Goal: Task Accomplishment & Management: Complete application form

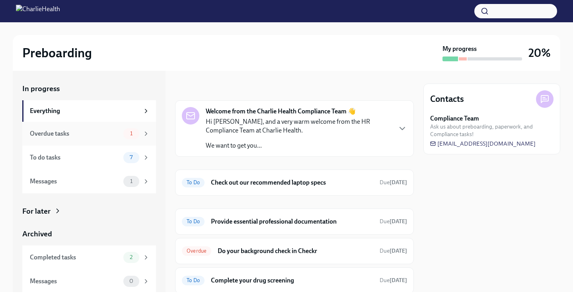
click at [100, 134] on div "Overdue tasks" at bounding box center [75, 133] width 90 height 9
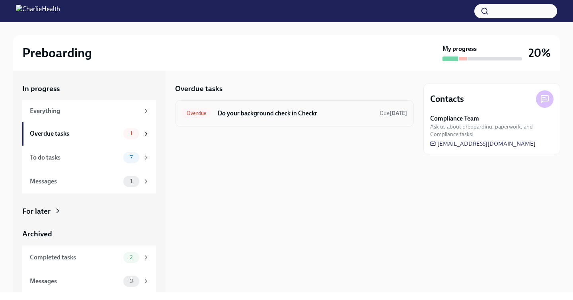
click at [197, 113] on span "Overdue" at bounding box center [196, 113] width 29 height 6
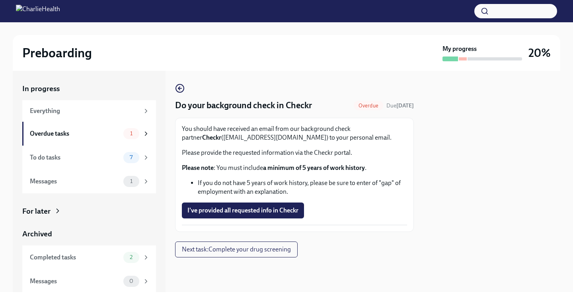
click at [300, 161] on div "You should have received an email from our background check partner Checkr (sup…" at bounding box center [294, 161] width 225 height 72
click at [123, 159] on div "7" at bounding box center [136, 157] width 26 height 11
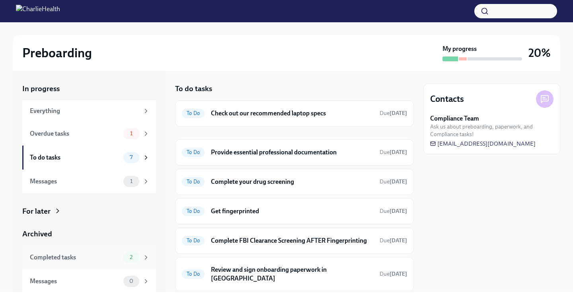
click at [95, 256] on div "Completed tasks" at bounding box center [75, 257] width 90 height 9
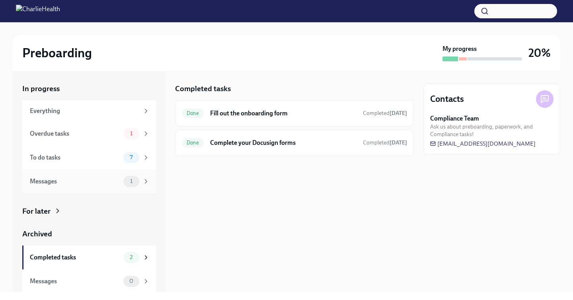
click at [99, 177] on div "Messages" at bounding box center [75, 181] width 90 height 9
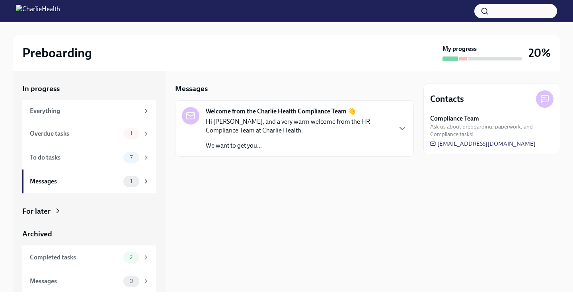
click at [223, 134] on p "Hi Cora, and a very warm welcome from the HR Compliance Team at Charlie Health." at bounding box center [298, 126] width 185 height 18
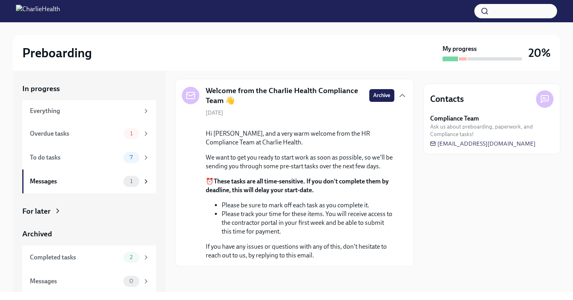
scroll to position [83, 0]
click at [100, 159] on div "To do tasks" at bounding box center [75, 157] width 90 height 9
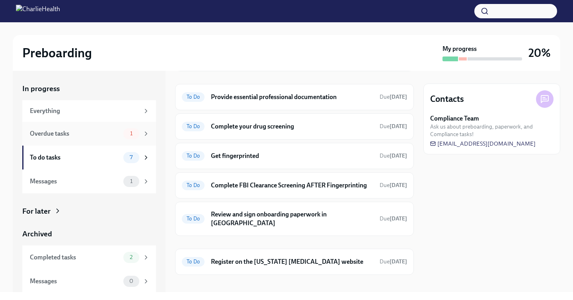
click at [104, 136] on div "Overdue tasks" at bounding box center [75, 133] width 90 height 9
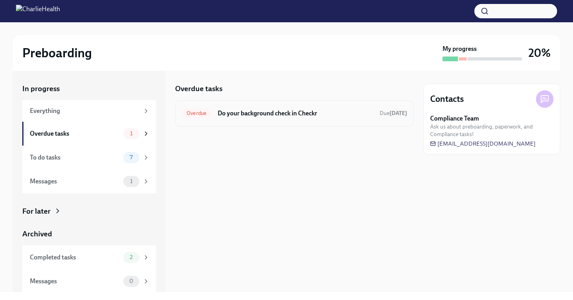
click at [215, 115] on div "Overdue Do your background check in Checkr Due 7 days ago" at bounding box center [294, 113] width 225 height 13
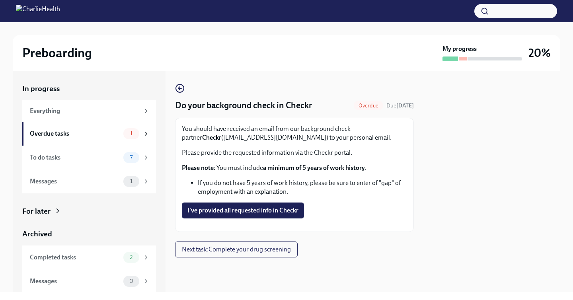
click at [233, 140] on p "You should have received an email from our background check partner Checkr (sup…" at bounding box center [294, 134] width 225 height 18
click at [363, 110] on div "Overdue" at bounding box center [368, 106] width 29 height 10
click at [206, 258] on div at bounding box center [294, 269] width 239 height 25
click at [207, 252] on span "Next task : Complete your drug screening" at bounding box center [236, 249] width 109 height 8
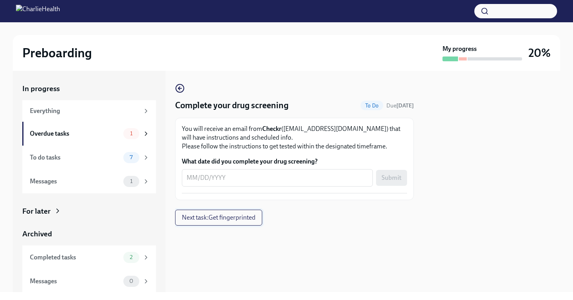
click at [221, 221] on span "Next task : Get fingerprinted" at bounding box center [219, 218] width 74 height 8
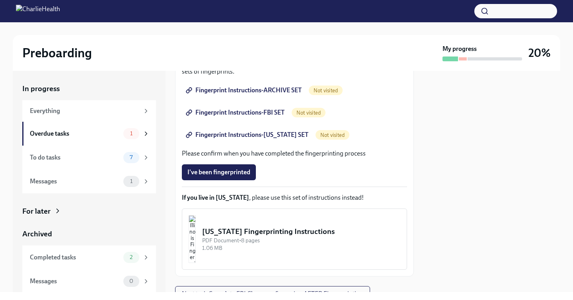
scroll to position [191, 0]
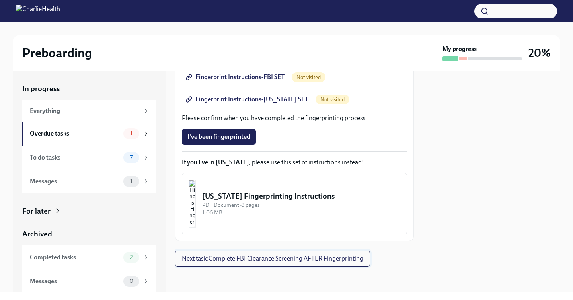
click at [297, 259] on span "Next task : Complete FBI Clearance Screening AFTER Fingerprinting" at bounding box center [272, 259] width 181 height 8
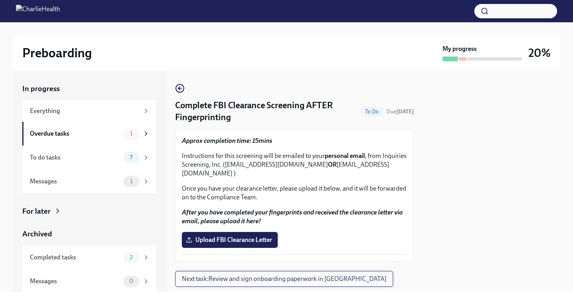
click at [290, 283] on button "Next task : Review and sign onboarding paperwork in UKG" at bounding box center [284, 279] width 218 height 16
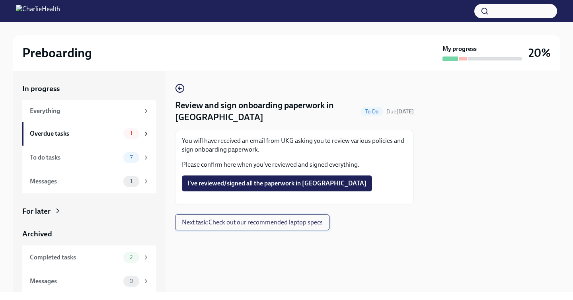
click at [278, 225] on span "Next task : Check out our recommended laptop specs" at bounding box center [252, 222] width 141 height 8
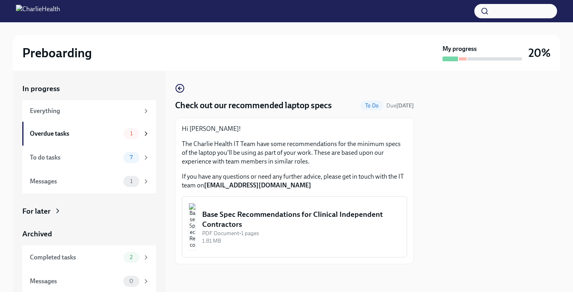
click at [269, 245] on button "Base Spec Recommendations for Clinical Independent Contractors PDF Document • 1…" at bounding box center [294, 226] width 225 height 61
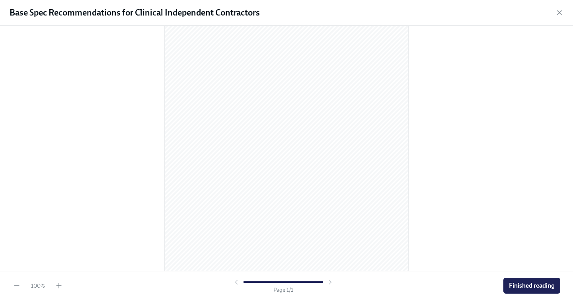
scroll to position [84, 0]
click at [531, 290] on button "Finished reading" at bounding box center [531, 286] width 57 height 16
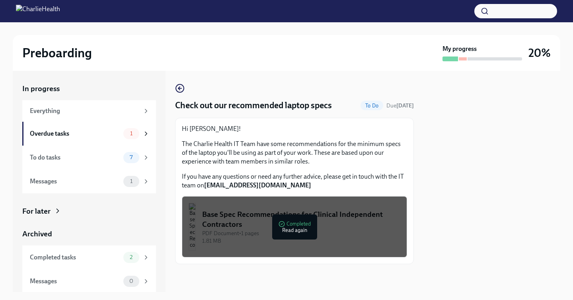
click at [557, 12] on div at bounding box center [286, 11] width 573 height 22
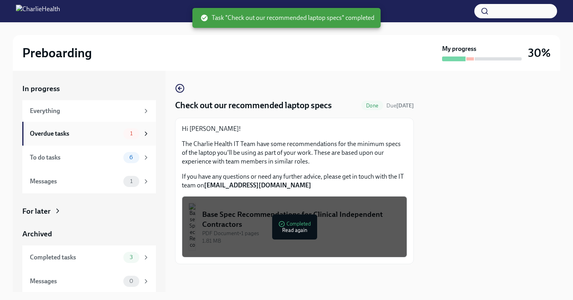
click at [88, 136] on div "Overdue tasks" at bounding box center [75, 133] width 90 height 9
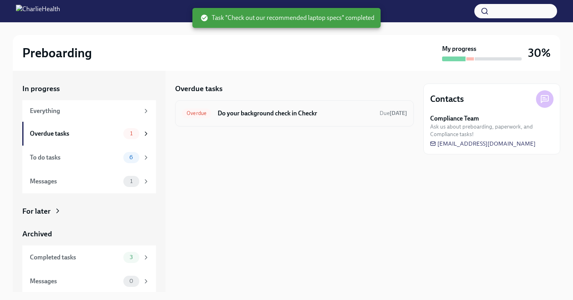
click at [286, 110] on h6 "Do your background check in Checkr" at bounding box center [296, 113] width 156 height 9
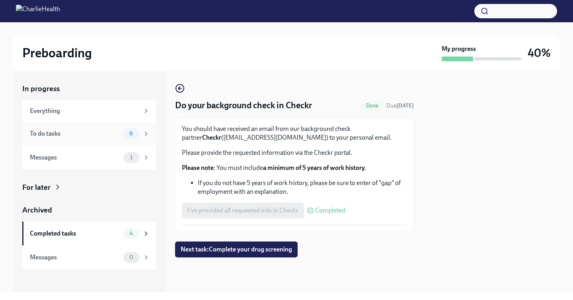
click at [89, 135] on div "To do tasks" at bounding box center [75, 133] width 90 height 9
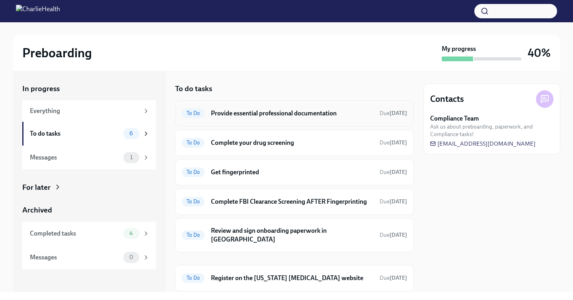
click at [195, 112] on span "To Do" at bounding box center [193, 113] width 23 height 6
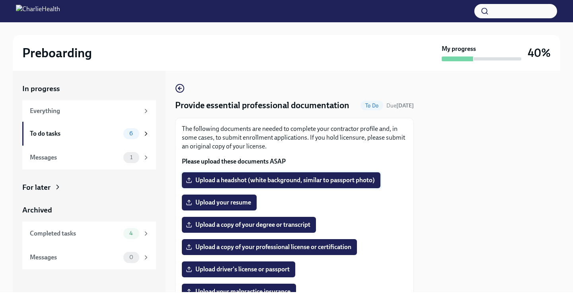
click at [356, 185] on label "Upload a headshot (white background, similar to passport photo)" at bounding box center [281, 180] width 199 height 16
click at [0, 0] on input "Upload a headshot (white background, similar to passport photo)" at bounding box center [0, 0] width 0 height 0
click at [251, 183] on span "Upload a headshot (white background, similar to passport photo)" at bounding box center [280, 180] width 187 height 8
click at [0, 0] on input "Upload a headshot (white background, similar to passport photo)" at bounding box center [0, 0] width 0 height 0
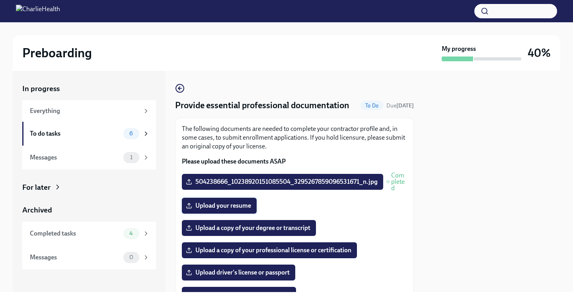
click at [238, 210] on span "Upload your resume" at bounding box center [219, 206] width 64 height 8
click at [0, 0] on input "Upload your resume" at bounding box center [0, 0] width 0 height 0
click at [290, 232] on span "Upload a copy of your degree or transcript" at bounding box center [248, 228] width 123 height 8
click at [0, 0] on input "Upload a copy of your degree or transcript" at bounding box center [0, 0] width 0 height 0
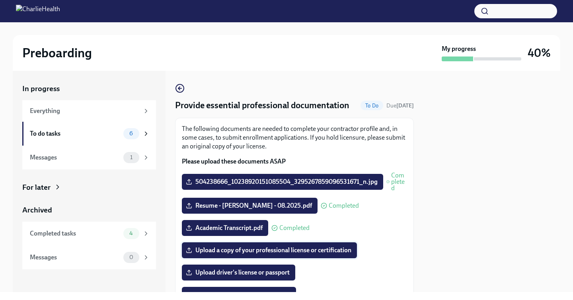
click at [330, 253] on span "Upload a copy of your professional license or certification" at bounding box center [269, 250] width 164 height 8
click at [0, 0] on input "Upload a copy of your professional license or certification" at bounding box center [0, 0] width 0 height 0
click at [241, 232] on span "Academic Transcript.pdf" at bounding box center [224, 228] width 75 height 8
click at [0, 0] on input "Academic Transcript.pdf" at bounding box center [0, 0] width 0 height 0
click at [273, 228] on label "transcript-[PERSON_NAME]-2024-11-14.pdf" at bounding box center [253, 228] width 142 height 16
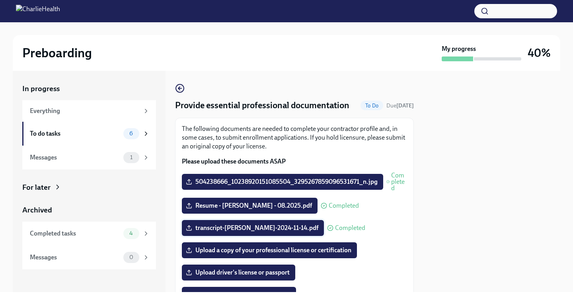
click at [0, 0] on input "transcript-[PERSON_NAME]-2024-11-14.pdf" at bounding box center [0, 0] width 0 height 0
click at [248, 232] on span "transcript-[PERSON_NAME]-2024-11-14.pdf" at bounding box center [252, 228] width 131 height 8
click at [0, 0] on input "transcript-[PERSON_NAME]-2024-11-14.pdf" at bounding box center [0, 0] width 0 height 0
click at [281, 254] on span "Upload a copy of your professional license or certification" at bounding box center [269, 250] width 164 height 8
click at [0, 0] on input "Upload a copy of your professional license or certification" at bounding box center [0, 0] width 0 height 0
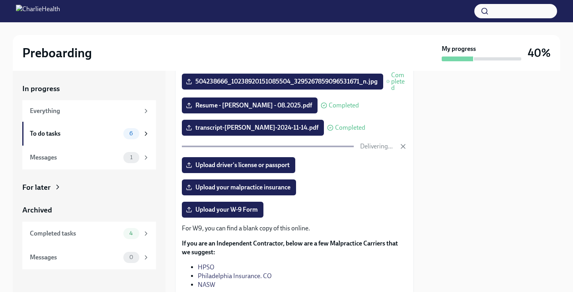
scroll to position [105, 0]
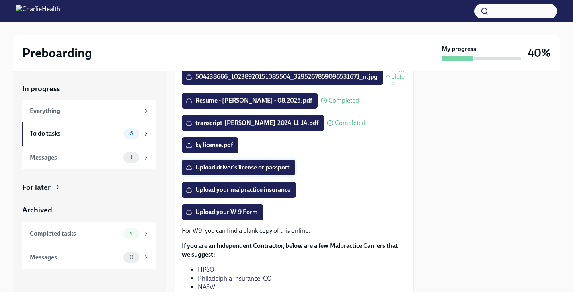
click at [277, 171] on span "Upload driver's license or passport" at bounding box center [238, 168] width 102 height 8
click at [0, 0] on input "Upload driver's license or passport" at bounding box center [0, 0] width 0 height 0
click at [269, 194] on span "Upload your malpractice insurance" at bounding box center [238, 190] width 103 height 8
click at [0, 0] on input "Upload your malpractice insurance" at bounding box center [0, 0] width 0 height 0
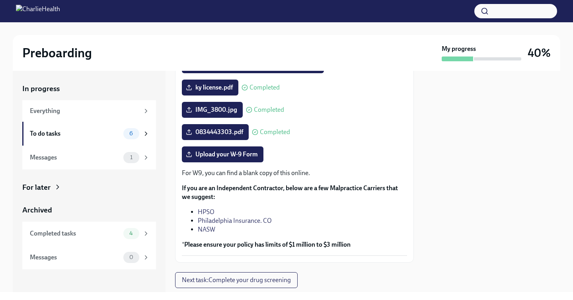
scroll to position [163, 0]
click at [226, 158] on span "Upload your W-9 Form" at bounding box center [222, 154] width 70 height 8
click at [0, 0] on input "Upload your W-9 Form" at bounding box center [0, 0] width 0 height 0
click at [222, 158] on span "Upload your W-9 Form" at bounding box center [222, 154] width 70 height 8
click at [0, 0] on input "Upload your W-9 Form" at bounding box center [0, 0] width 0 height 0
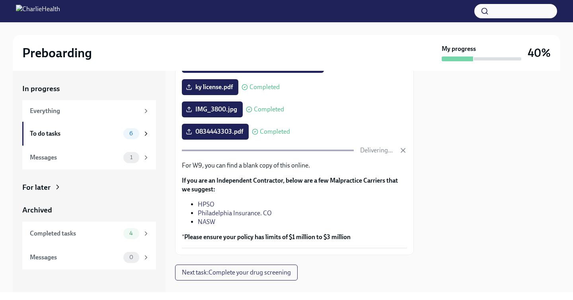
scroll to position [183, 0]
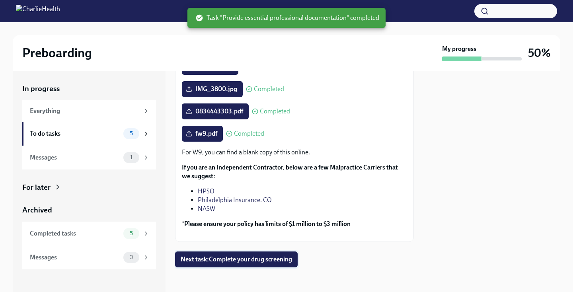
click at [260, 263] on span "Next task : Complete your drug screening" at bounding box center [236, 259] width 111 height 8
